Goal: Transaction & Acquisition: Download file/media

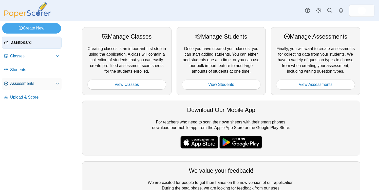
click at [29, 81] on span "Assessments" at bounding box center [32, 84] width 45 height 6
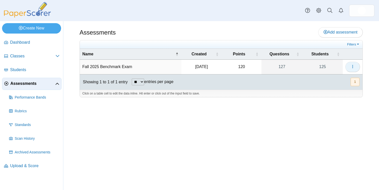
click at [356, 63] on button "button" at bounding box center [353, 67] width 15 height 10
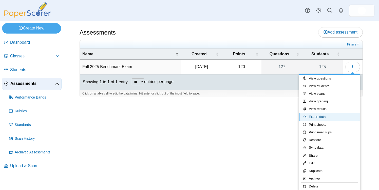
click at [323, 115] on link "Export data" at bounding box center [330, 117] width 61 height 8
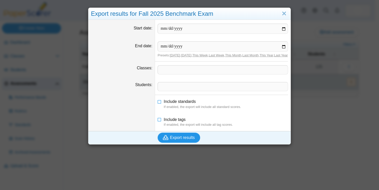
click at [184, 138] on button "Export results" at bounding box center [179, 137] width 43 height 10
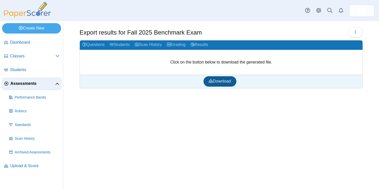
click at [228, 81] on span "Download" at bounding box center [220, 81] width 22 height 4
click at [279, 99] on div "Export results for Fall 2025 Benchmark Exam Loading… Grading" at bounding box center [221, 105] width 316 height 169
